Goal: Find specific page/section: Find specific page/section

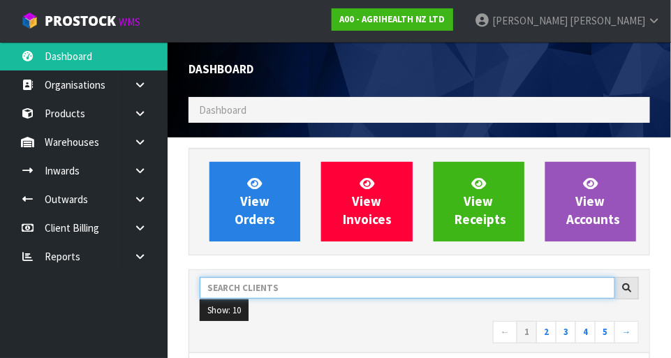
click at [290, 288] on input "text" at bounding box center [407, 288] width 415 height 22
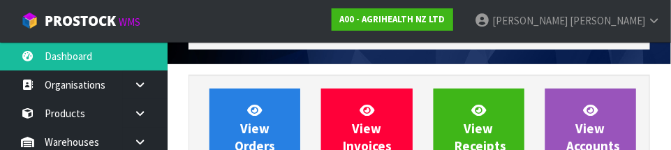
scroll to position [204, 0]
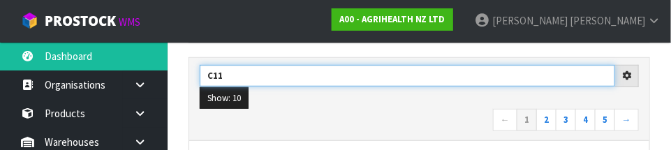
type input "C11"
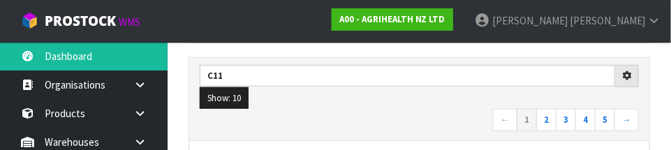
click at [417, 115] on nav "← 1 2 3 4 5 →" at bounding box center [419, 121] width 439 height 24
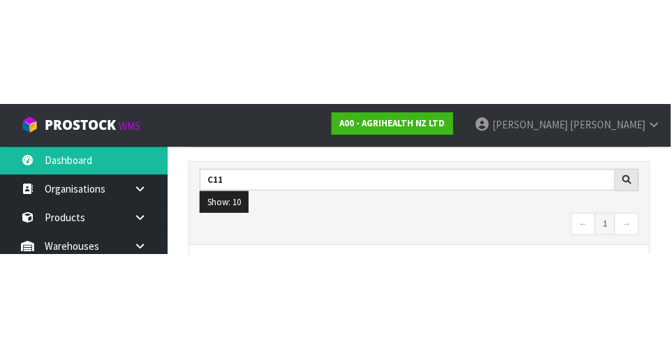
scroll to position [211, 0]
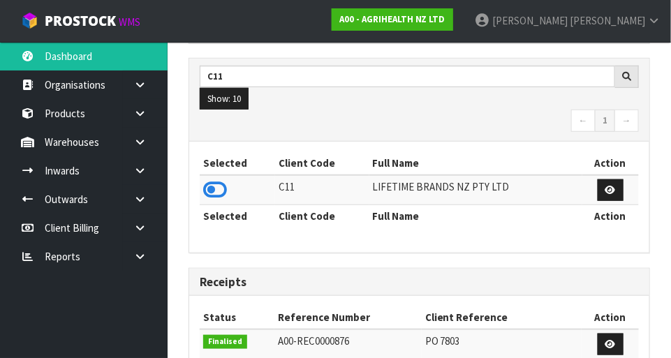
click at [143, 149] on link at bounding box center [145, 142] width 45 height 29
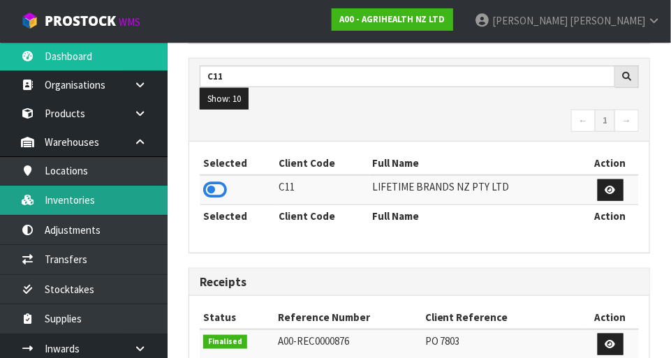
click at [120, 208] on link "Inventories" at bounding box center [83, 200] width 167 height 29
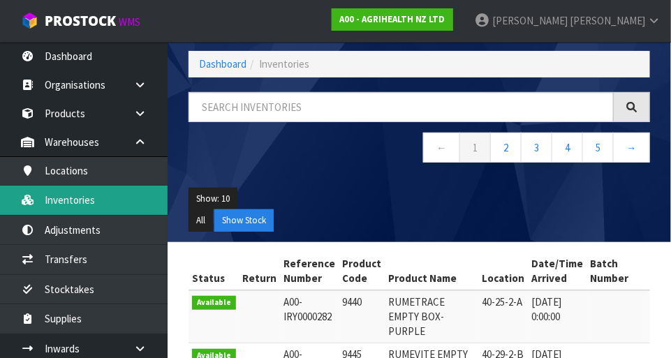
scroll to position [61, 0]
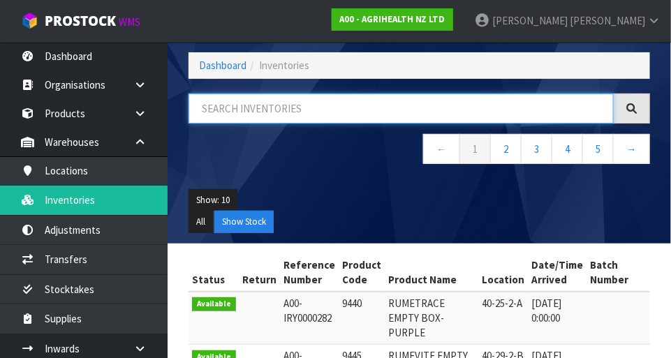
click at [327, 109] on input "text" at bounding box center [400, 109] width 425 height 30
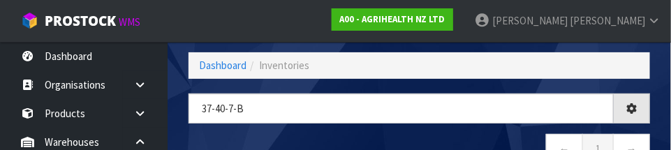
click at [456, 135] on nav "← 1 →" at bounding box center [418, 151] width 461 height 34
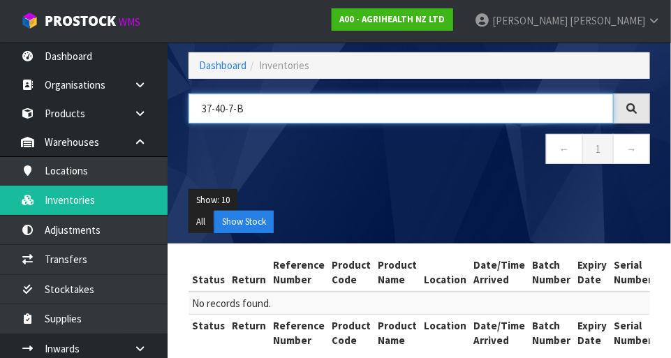
click at [274, 113] on input "37-40-7-B" at bounding box center [400, 109] width 425 height 30
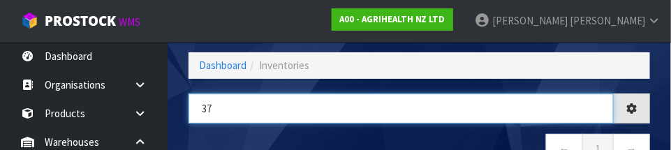
type input "3"
click at [223, 105] on input "JOBLJOBLBOWL22PK" at bounding box center [400, 109] width 425 height 30
click at [315, 110] on input "JOBLBOWL22PK" at bounding box center [400, 109] width 425 height 30
type input "JOBLBOWL22PK4"
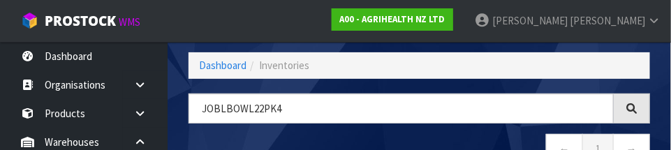
click at [481, 134] on nav "← 1 →" at bounding box center [418, 151] width 461 height 34
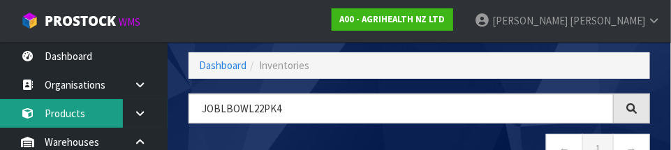
click at [100, 107] on link "Products" at bounding box center [83, 113] width 167 height 29
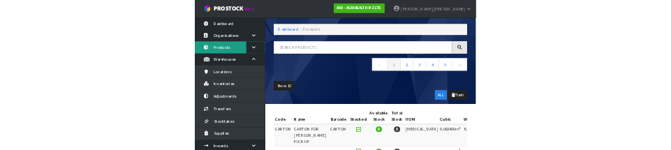
scroll to position [61, 0]
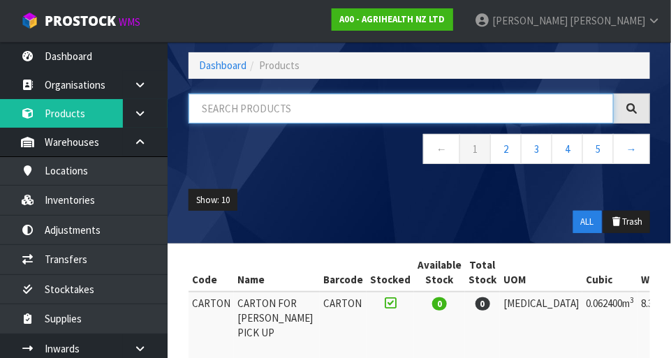
click at [281, 112] on input "text" at bounding box center [400, 109] width 425 height 30
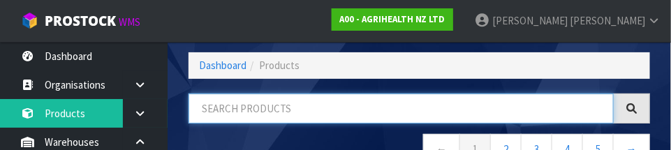
paste input "JOBLBOWL22PK4"
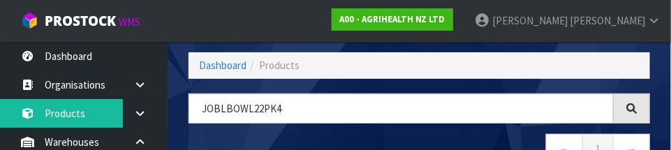
click at [360, 138] on nav "← 1 →" at bounding box center [418, 151] width 461 height 34
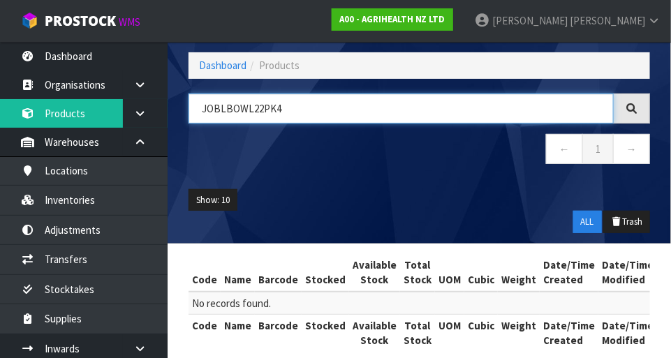
click at [320, 106] on input "JOBLBOWL22PK4" at bounding box center [400, 109] width 425 height 30
click at [318, 112] on input "JOBLBOWL22PK4" at bounding box center [400, 109] width 425 height 30
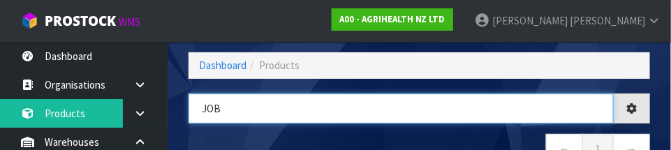
type input "[PERSON_NAME]"
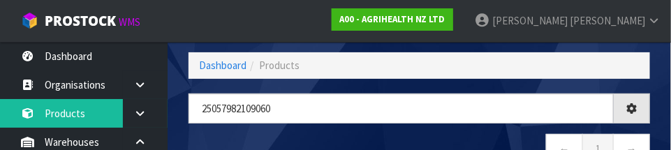
click at [545, 84] on div "Products Export Split button! SOH Summary Measurements Dangerous Goods Import P…" at bounding box center [419, 111] width 482 height 263
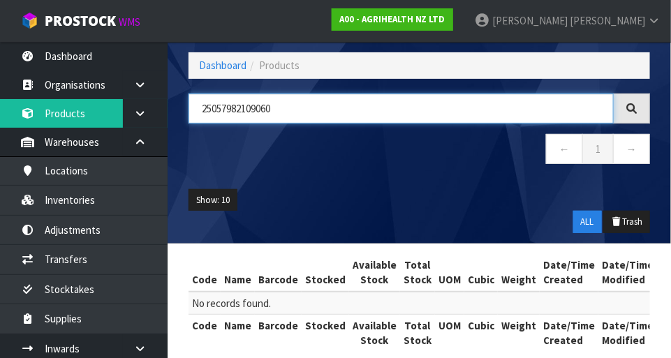
click at [294, 108] on input "25057982109060" at bounding box center [400, 109] width 425 height 30
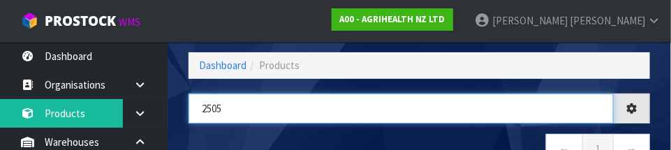
type input "250"
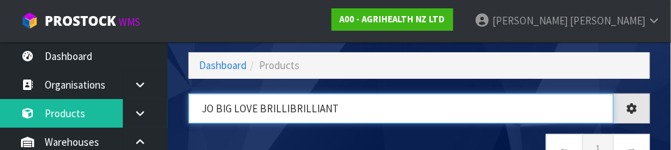
click at [283, 100] on input "JO BIG LOVE BRILLIBRILLIANT" at bounding box center [400, 109] width 425 height 30
click at [328, 106] on input "JO BIG LOVE BRILLIANT" at bounding box center [400, 109] width 425 height 30
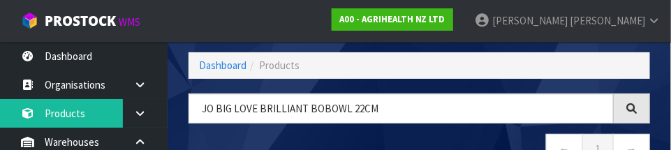
click at [514, 131] on div "JO BIG LOVE BRILLIANT BOBOWL 22CM ← 1 →" at bounding box center [419, 136] width 482 height 85
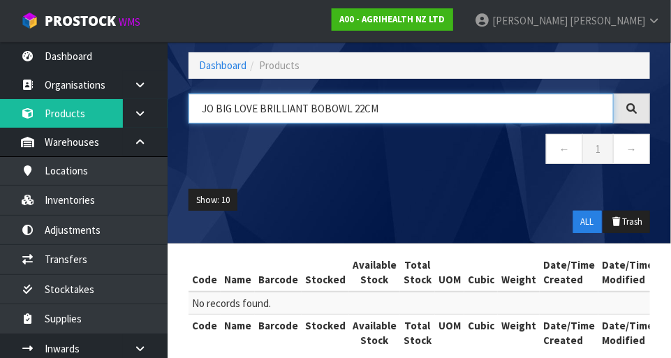
click at [445, 95] on input "JO BIG LOVE BRILLIANT BOBOWL 22CM" at bounding box center [400, 109] width 425 height 30
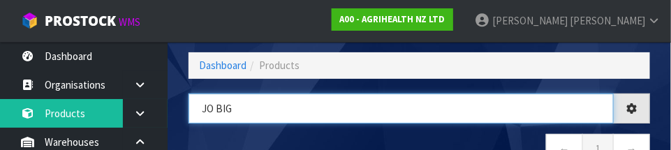
type input "[PERSON_NAME]"
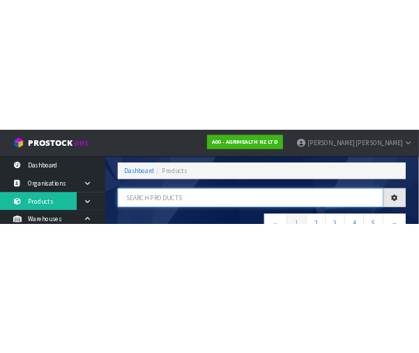
scroll to position [0, 0]
